Goal: Task Accomplishment & Management: Manage account settings

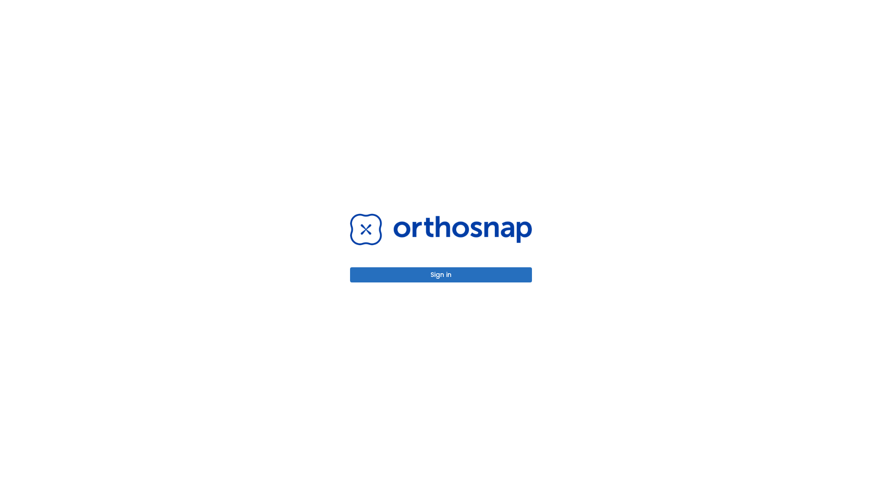
click at [441, 275] on button "Sign in" at bounding box center [441, 274] width 182 height 15
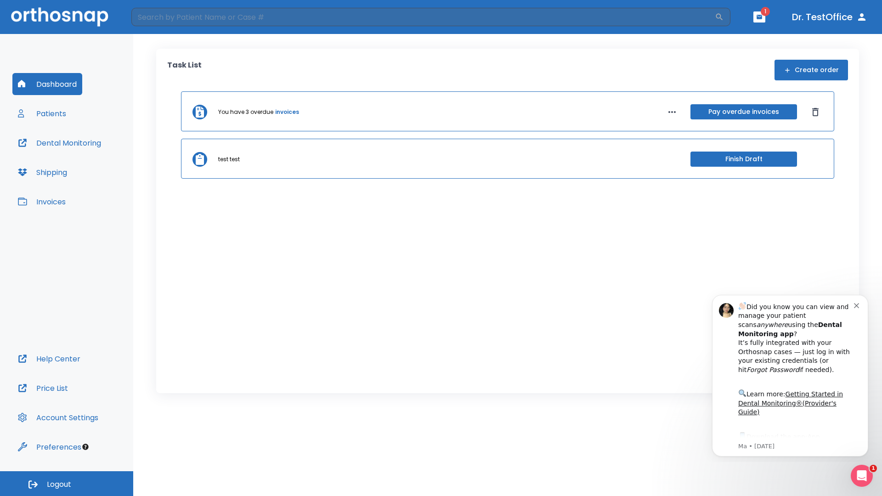
click at [67, 484] on span "Logout" at bounding box center [59, 484] width 24 height 10
